Goal: Find specific page/section: Find specific page/section

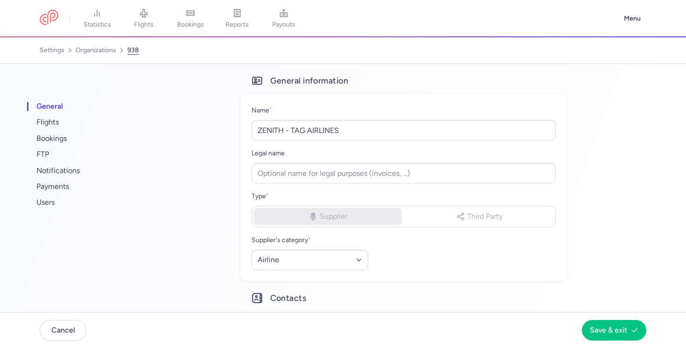
select select "AIRLINE"
select select "gt"
click at [149, 19] on link "flights" at bounding box center [143, 18] width 47 height 21
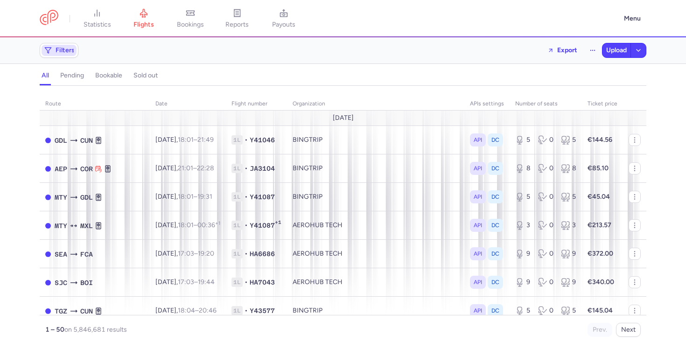
click at [63, 51] on span "Filters" at bounding box center [65, 50] width 19 height 7
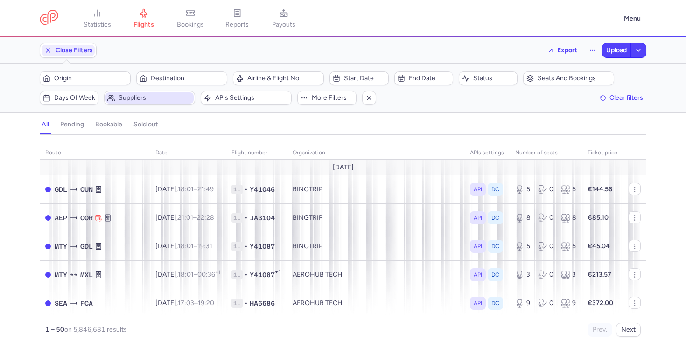
click at [140, 100] on span "Suppliers" at bounding box center [155, 97] width 73 height 7
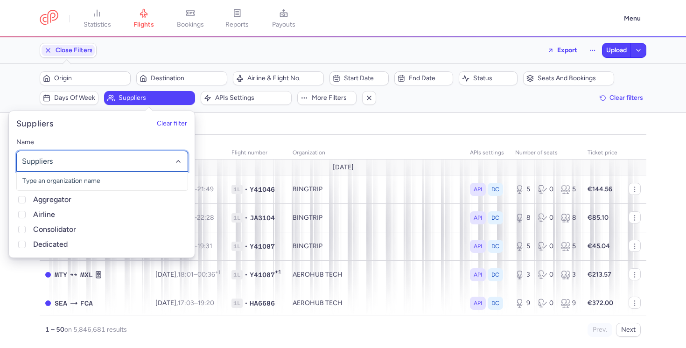
click at [144, 154] on div at bounding box center [102, 161] width 172 height 21
type input "tag"
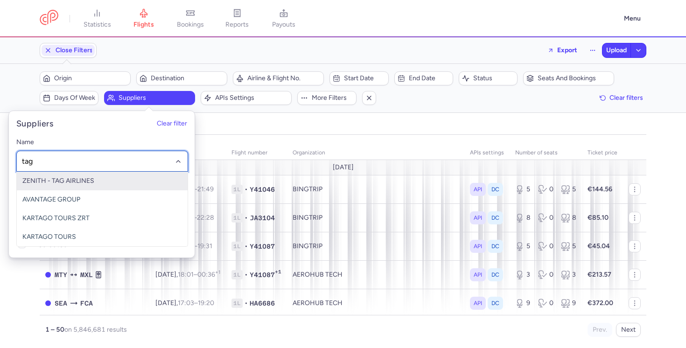
click at [133, 176] on span "ZENITH - TAG AIRLINES" at bounding box center [102, 181] width 171 height 19
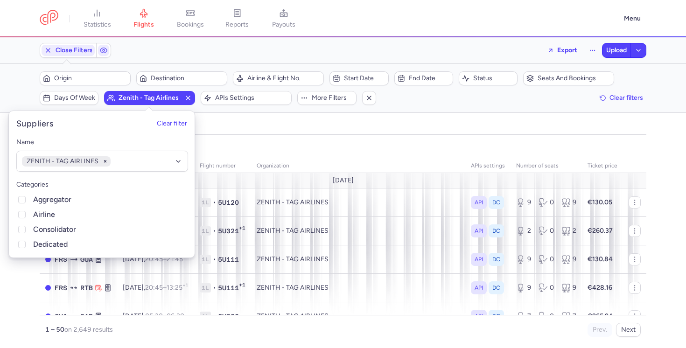
click at [293, 146] on div "organizations names: ZENITH - TAG AIRLINES" at bounding box center [343, 147] width 610 height 17
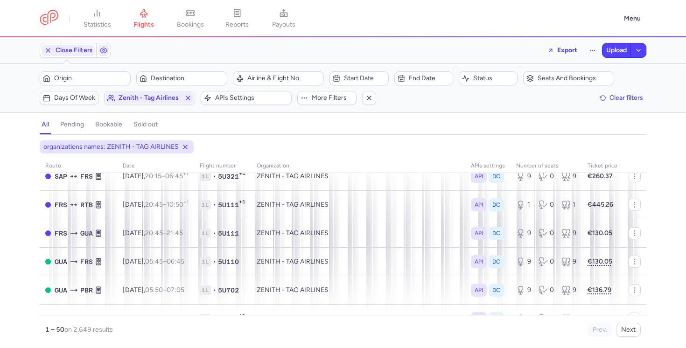
scroll to position [1296, 0]
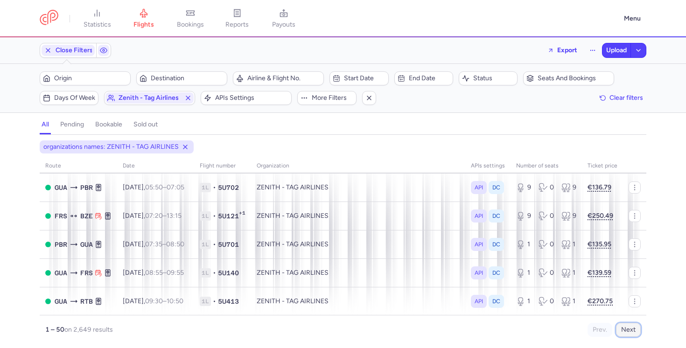
click at [635, 329] on button "Next" at bounding box center [628, 330] width 25 height 14
click at [633, 326] on button "Next" at bounding box center [628, 330] width 25 height 14
click at [181, 25] on span "bookings" at bounding box center [190, 25] width 27 height 8
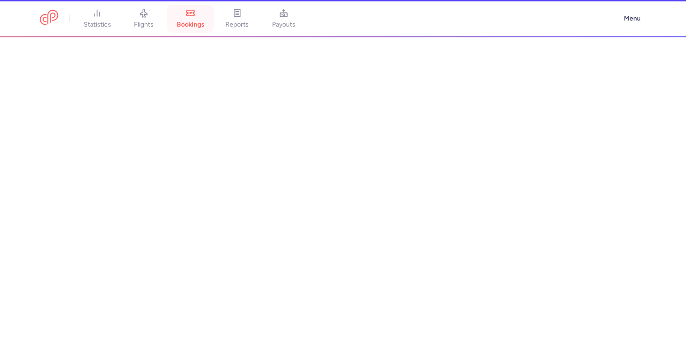
scroll to position [1283, 0]
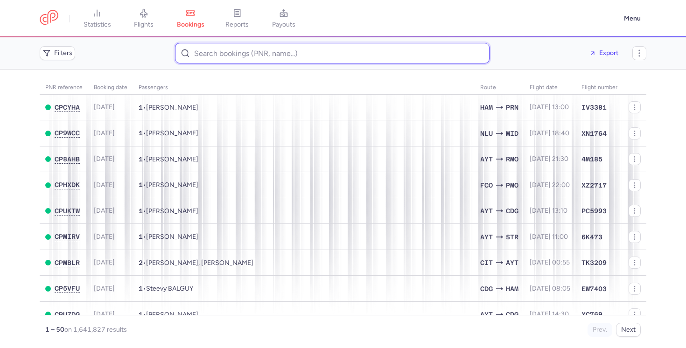
click at [196, 57] on input at bounding box center [332, 53] width 315 height 21
click at [64, 49] on span "Filters" at bounding box center [63, 52] width 18 height 7
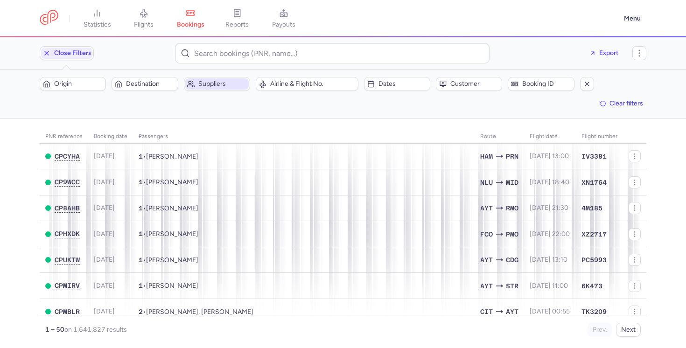
click at [247, 89] on button "Suppliers" at bounding box center [217, 84] width 66 height 14
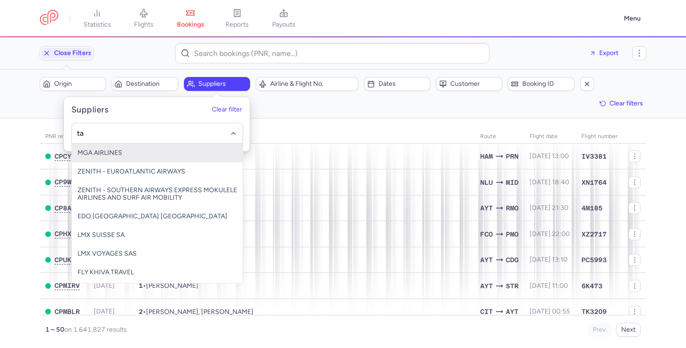
type input "tag"
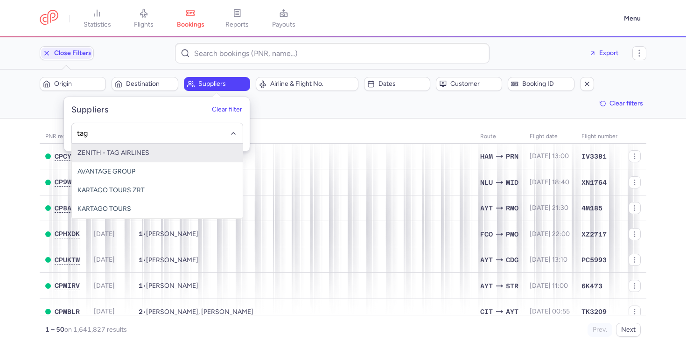
click at [194, 150] on span "ZENITH - TAG AIRLINES" at bounding box center [157, 153] width 171 height 19
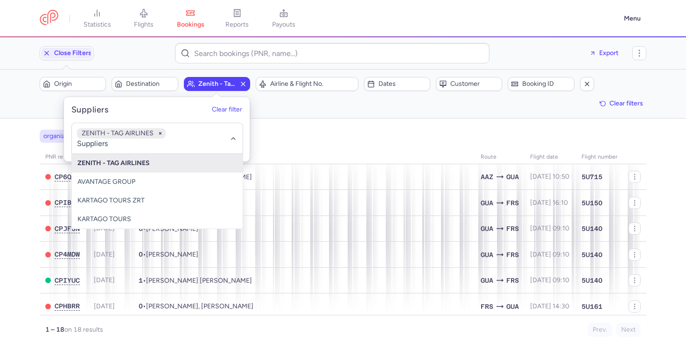
click at [339, 129] on div "organizations names: ZENITH - TAG AIRLINES" at bounding box center [343, 136] width 610 height 17
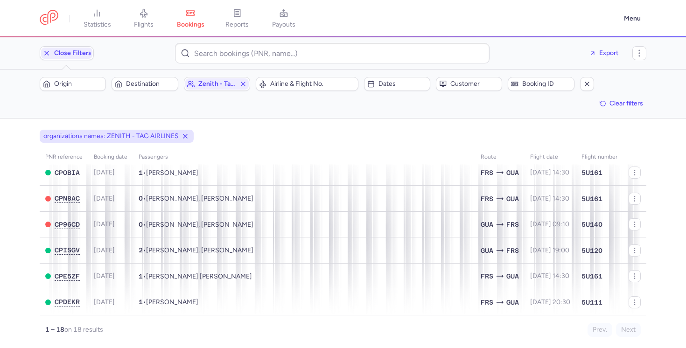
scroll to position [323, 0]
